Goal: Task Accomplishment & Management: Use online tool/utility

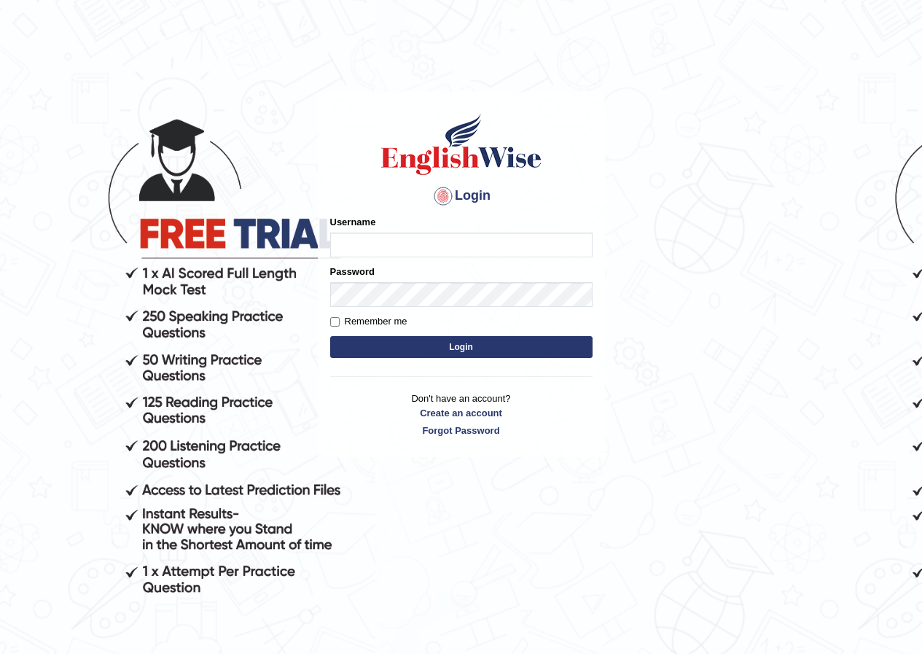
click at [553, 245] on input "Username" at bounding box center [461, 245] width 262 height 25
type input "Ridhima1"
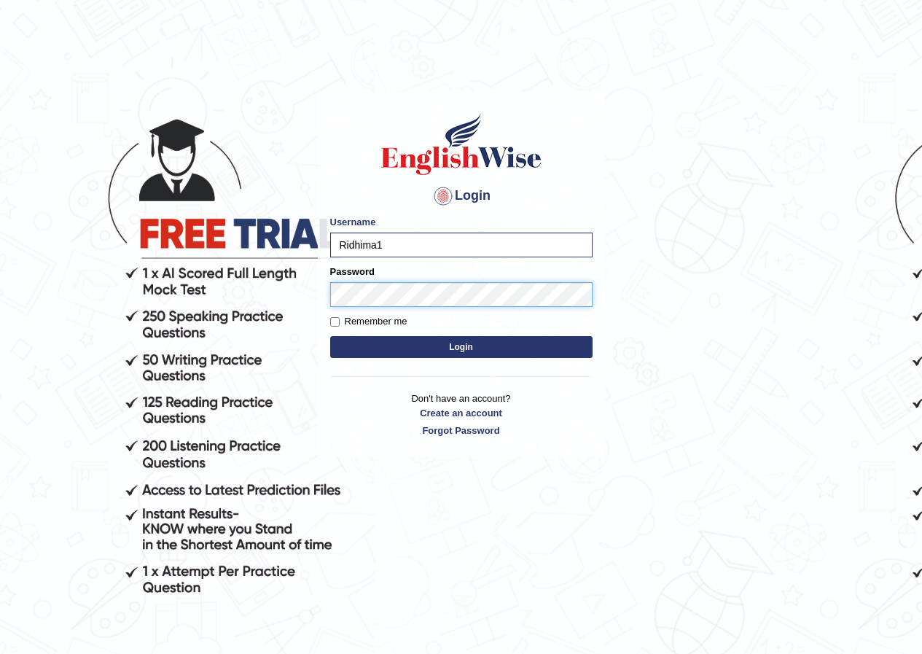
click at [330, 336] on button "Login" at bounding box center [461, 347] width 262 height 22
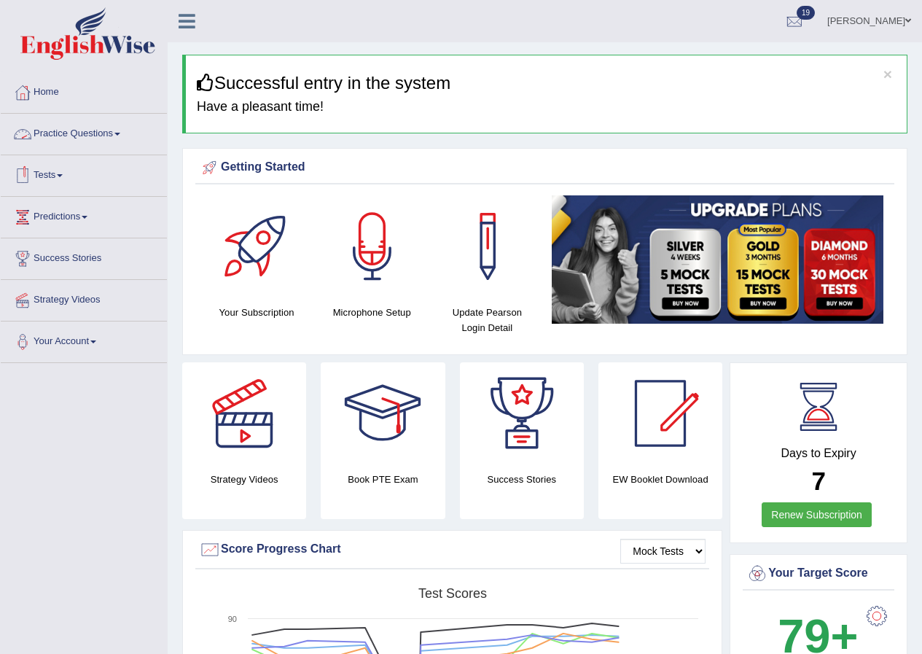
click at [65, 178] on link "Tests" at bounding box center [84, 173] width 166 height 36
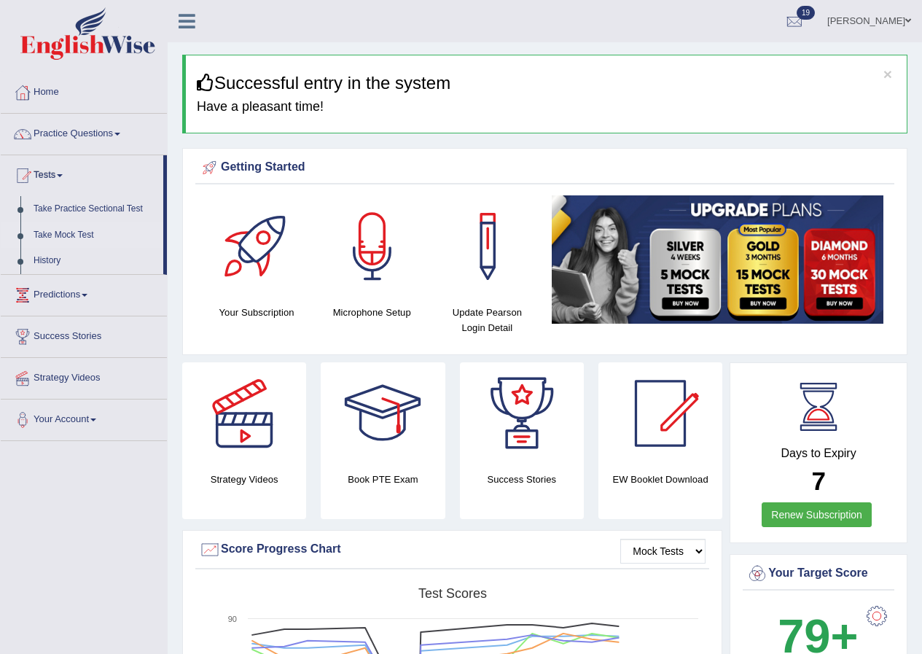
click at [70, 232] on link "Take Mock Test" at bounding box center [95, 235] width 136 height 26
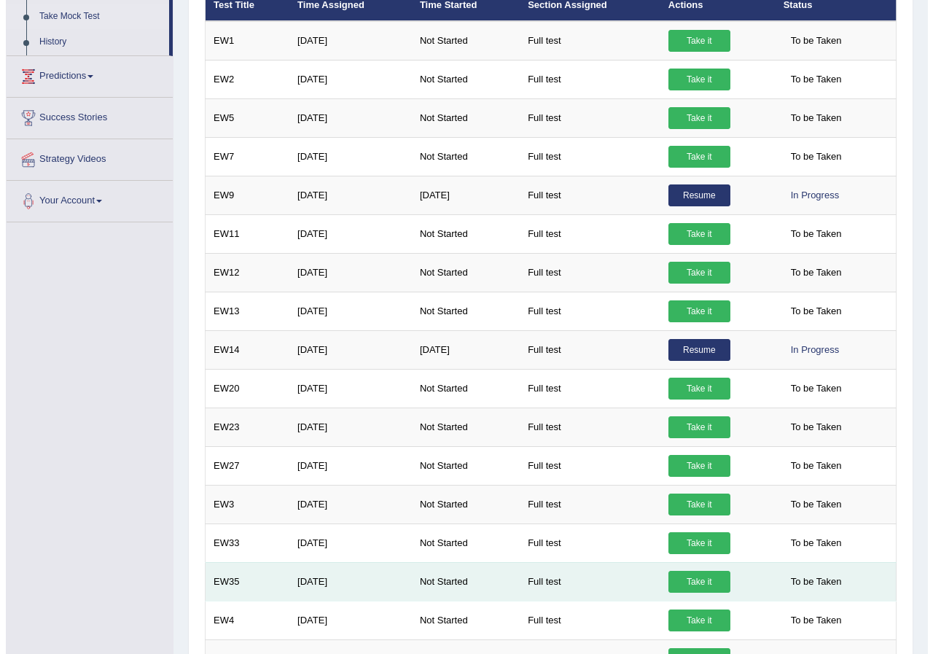
scroll to position [437, 0]
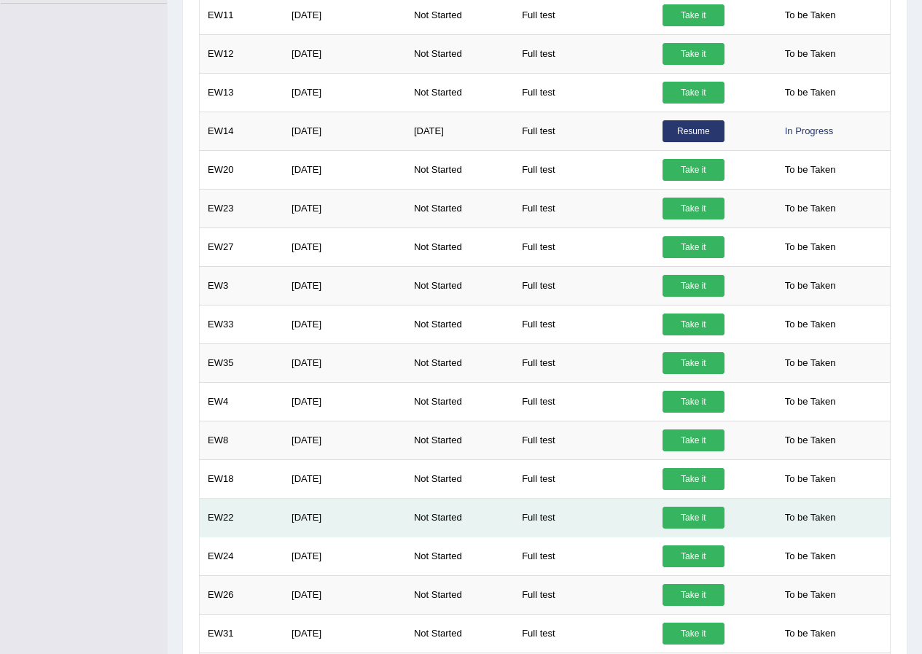
click at [695, 514] on link "Take it" at bounding box center [694, 518] width 62 height 22
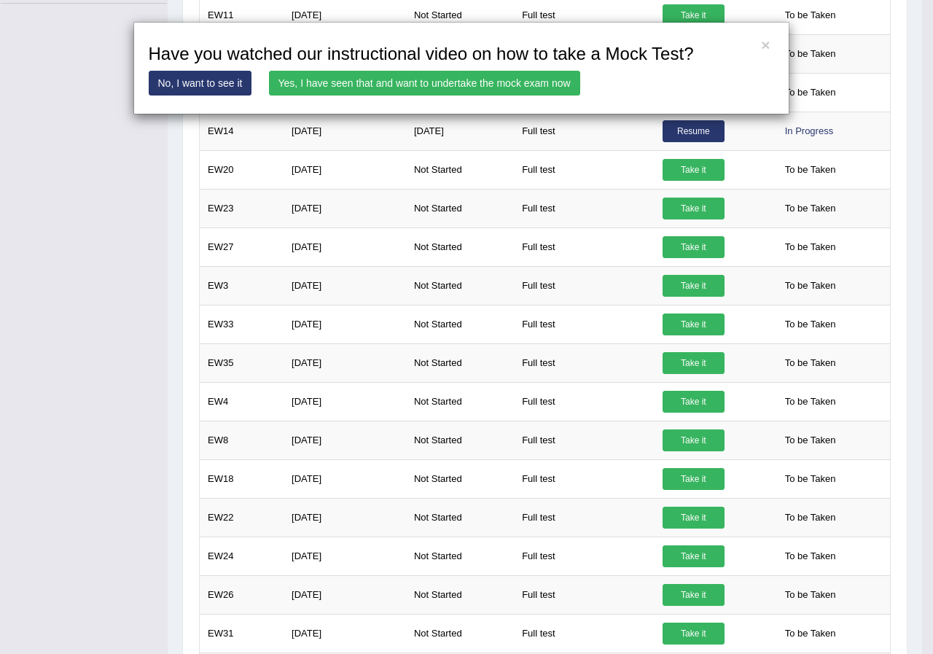
click at [431, 79] on link "Yes, I have seen that and want to undertake the mock exam now" at bounding box center [424, 83] width 311 height 25
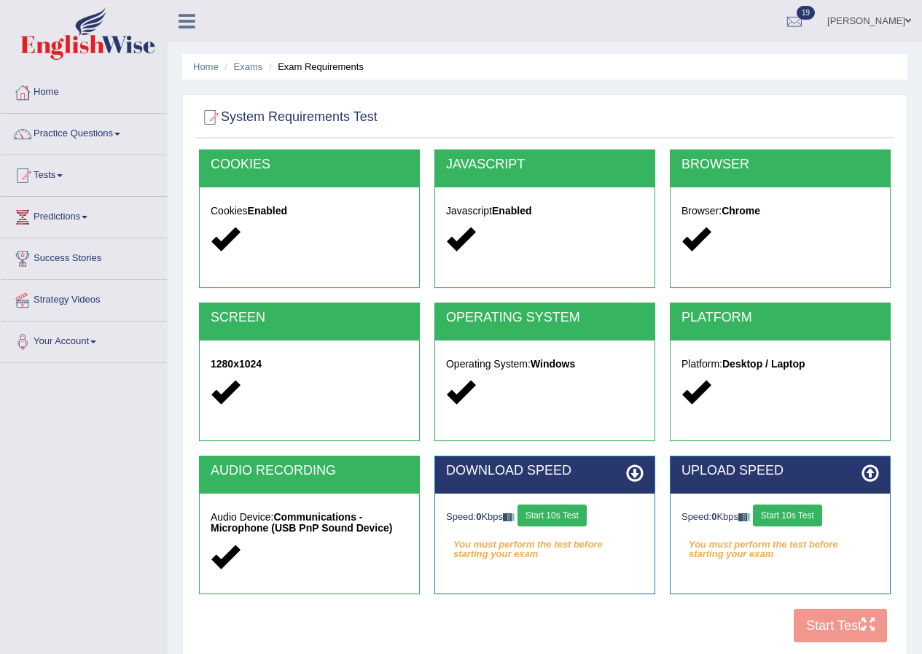
click at [575, 518] on button "Start 10s Test" at bounding box center [552, 516] width 69 height 22
click at [591, 511] on button "Start 10s Test" at bounding box center [567, 516] width 69 height 22
click at [795, 517] on button "Start 10s Test" at bounding box center [787, 516] width 69 height 22
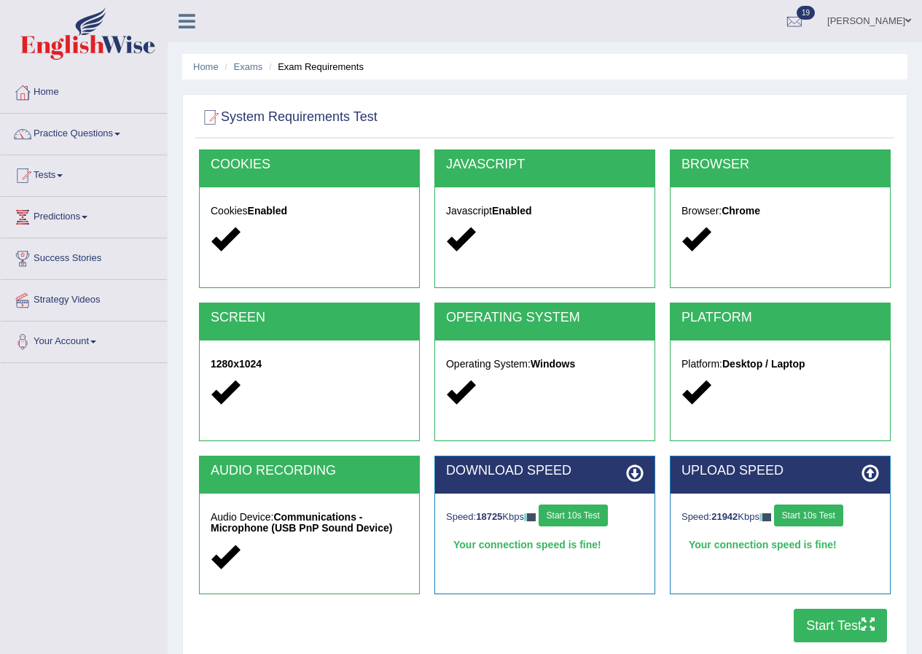
scroll to position [112, 0]
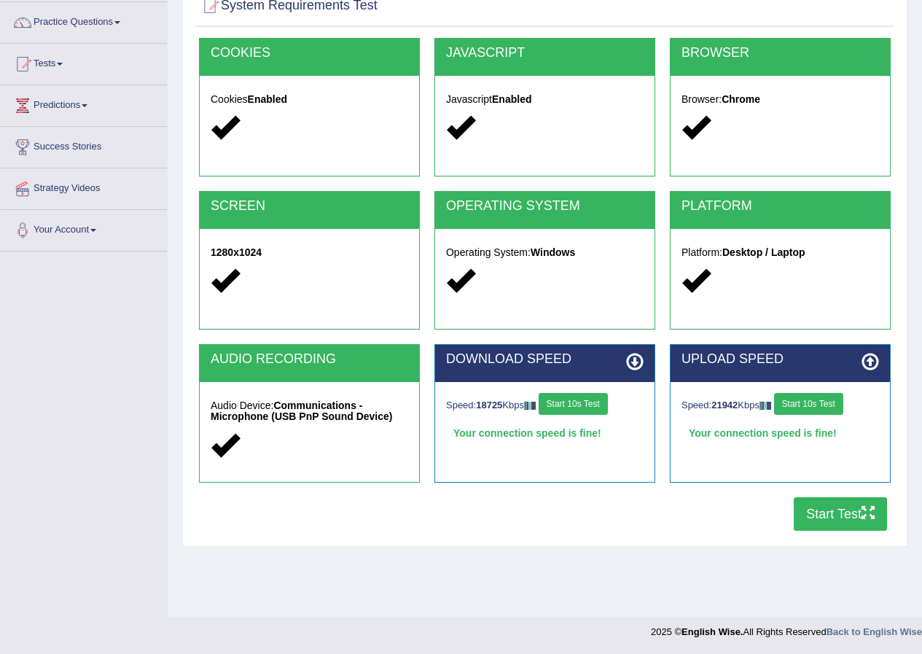
click at [841, 515] on button "Start Test" at bounding box center [840, 514] width 93 height 34
